Goal: Understand process/instructions

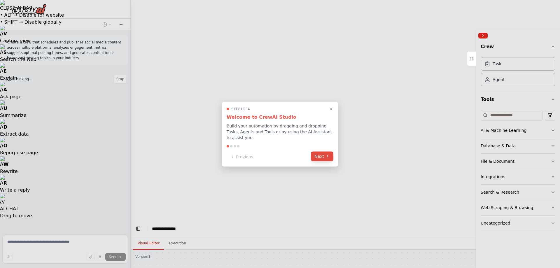
click at [326, 151] on button "Next" at bounding box center [322, 156] width 22 height 10
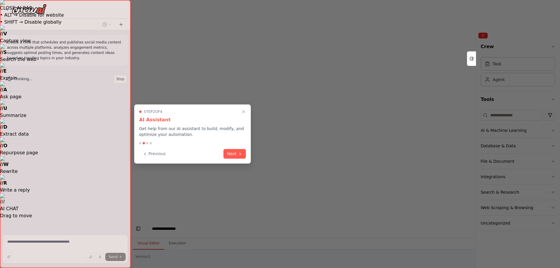
click at [326, 150] on div at bounding box center [280, 134] width 560 height 268
click at [236, 150] on button "Next" at bounding box center [234, 153] width 22 height 10
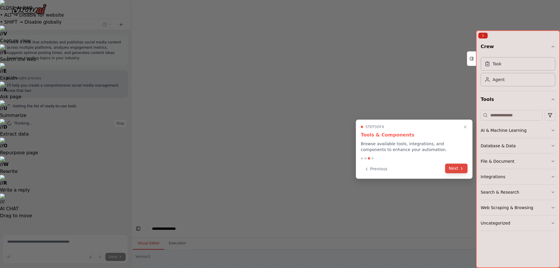
click at [454, 168] on button "Next" at bounding box center [456, 169] width 22 height 10
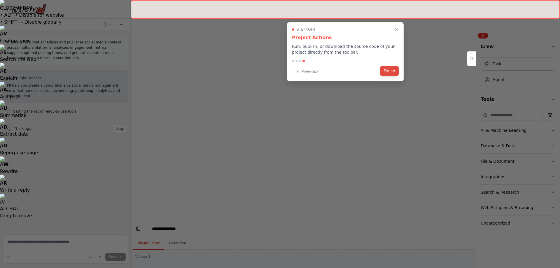
click at [394, 67] on button "Finish" at bounding box center [389, 71] width 19 height 10
